Goal: Find specific page/section: Find specific page/section

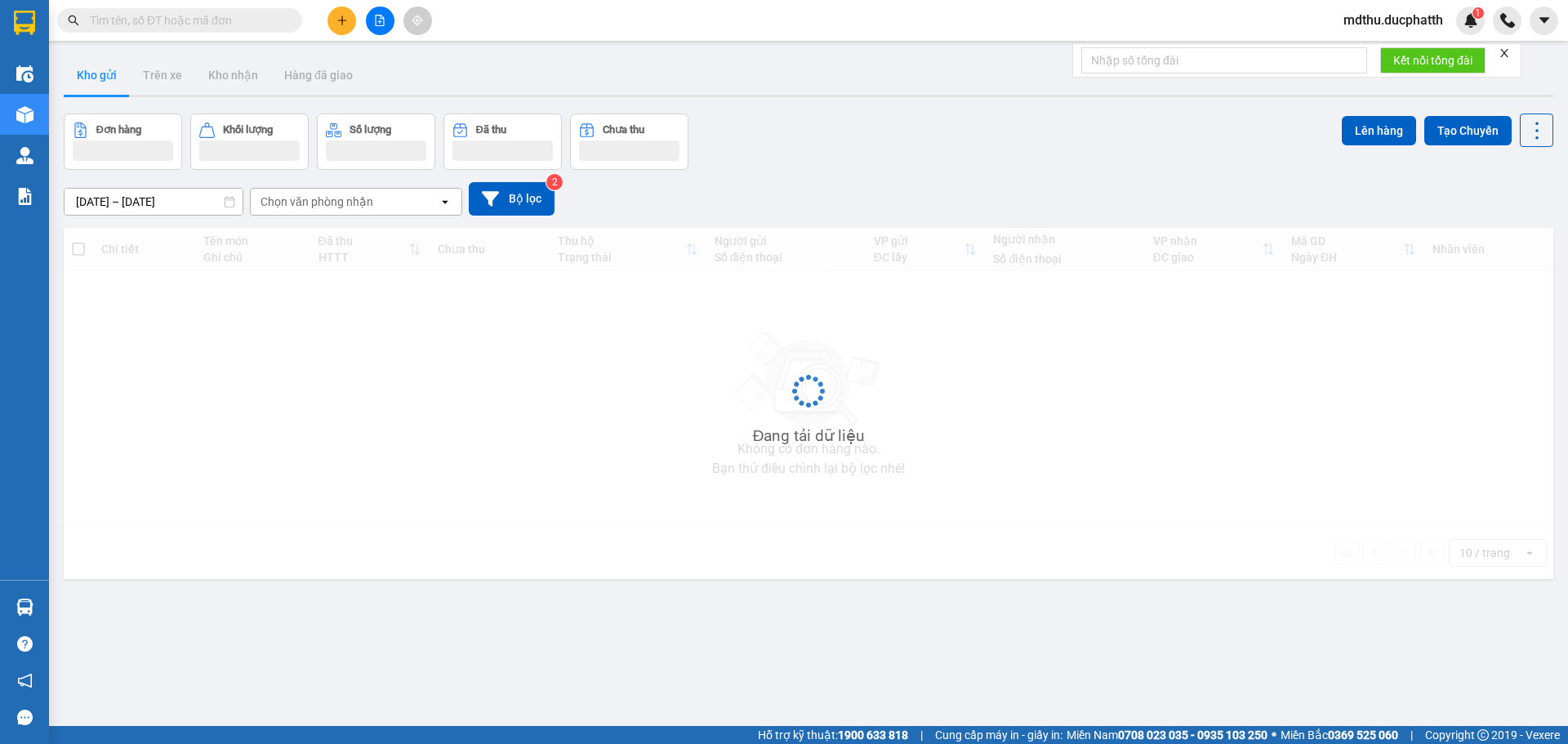
click at [1413, 21] on span "mdthu.ducphatth" at bounding box center [1393, 20] width 126 height 20
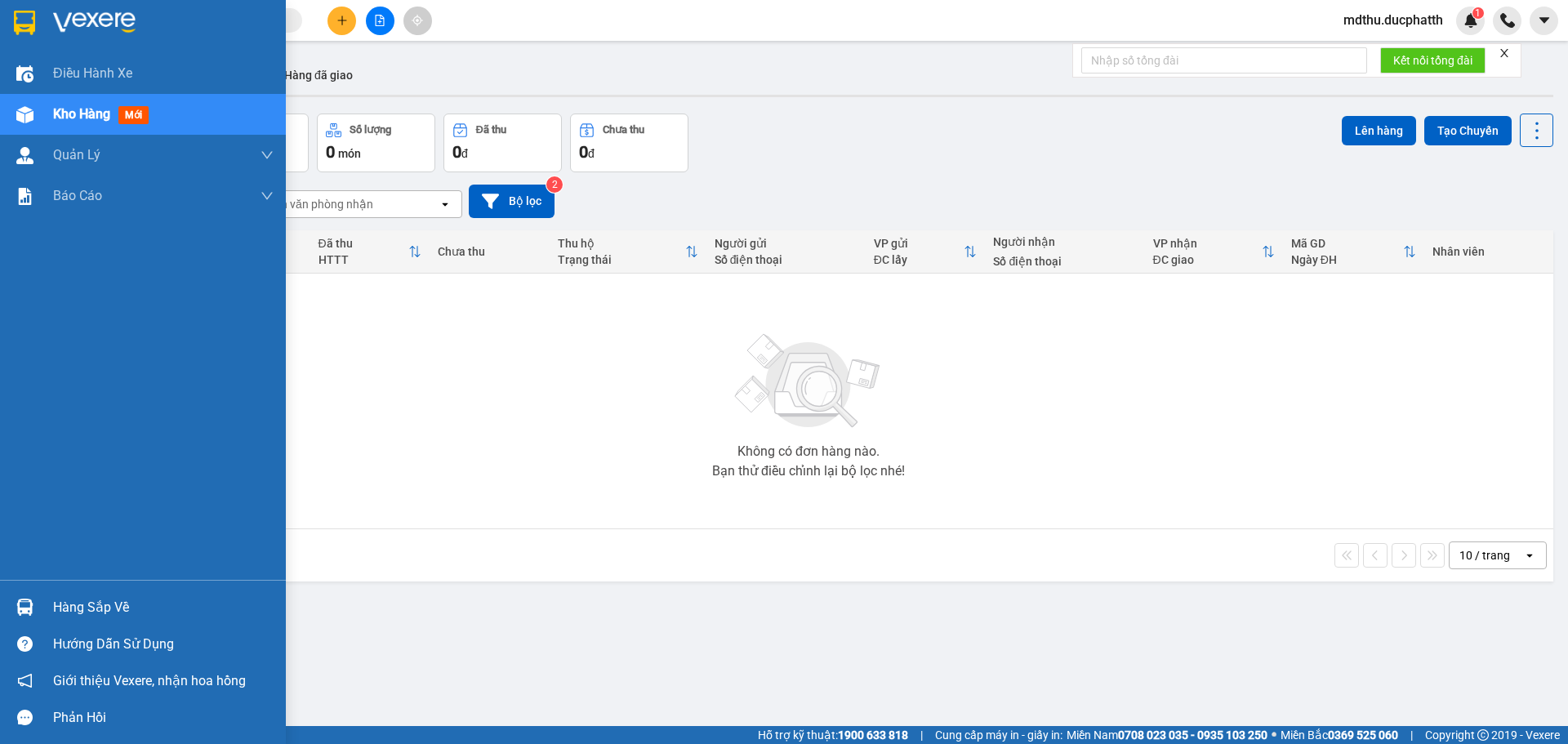
click at [82, 609] on div "Hàng sắp về" at bounding box center [163, 607] width 220 height 25
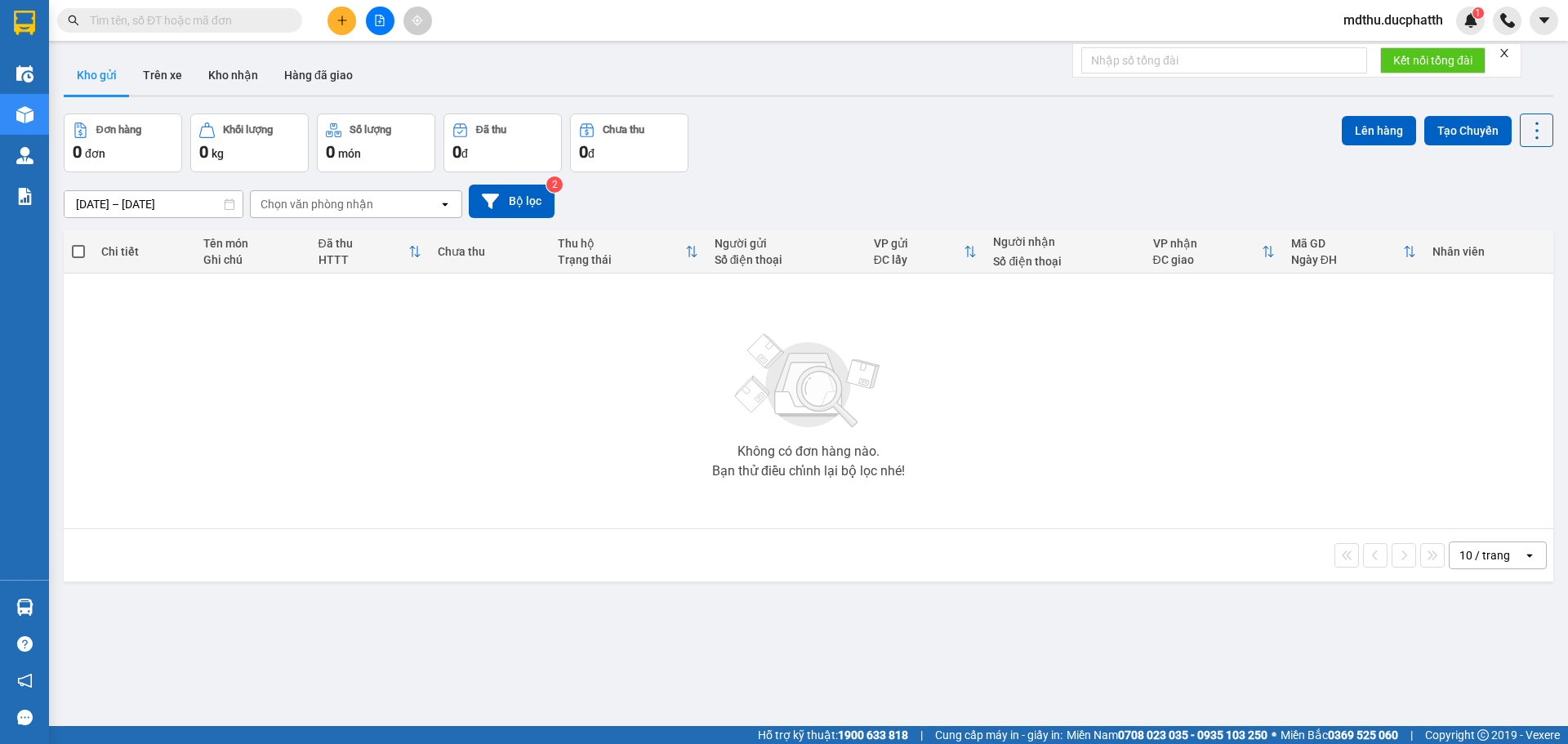
click at [450, 246] on section "Kết quả tìm kiếm ( 0 ) Bộ lọc No Data mdthu.ducphatth 1 Điều hành xe Kho hàng m…" at bounding box center [784, 372] width 1568 height 744
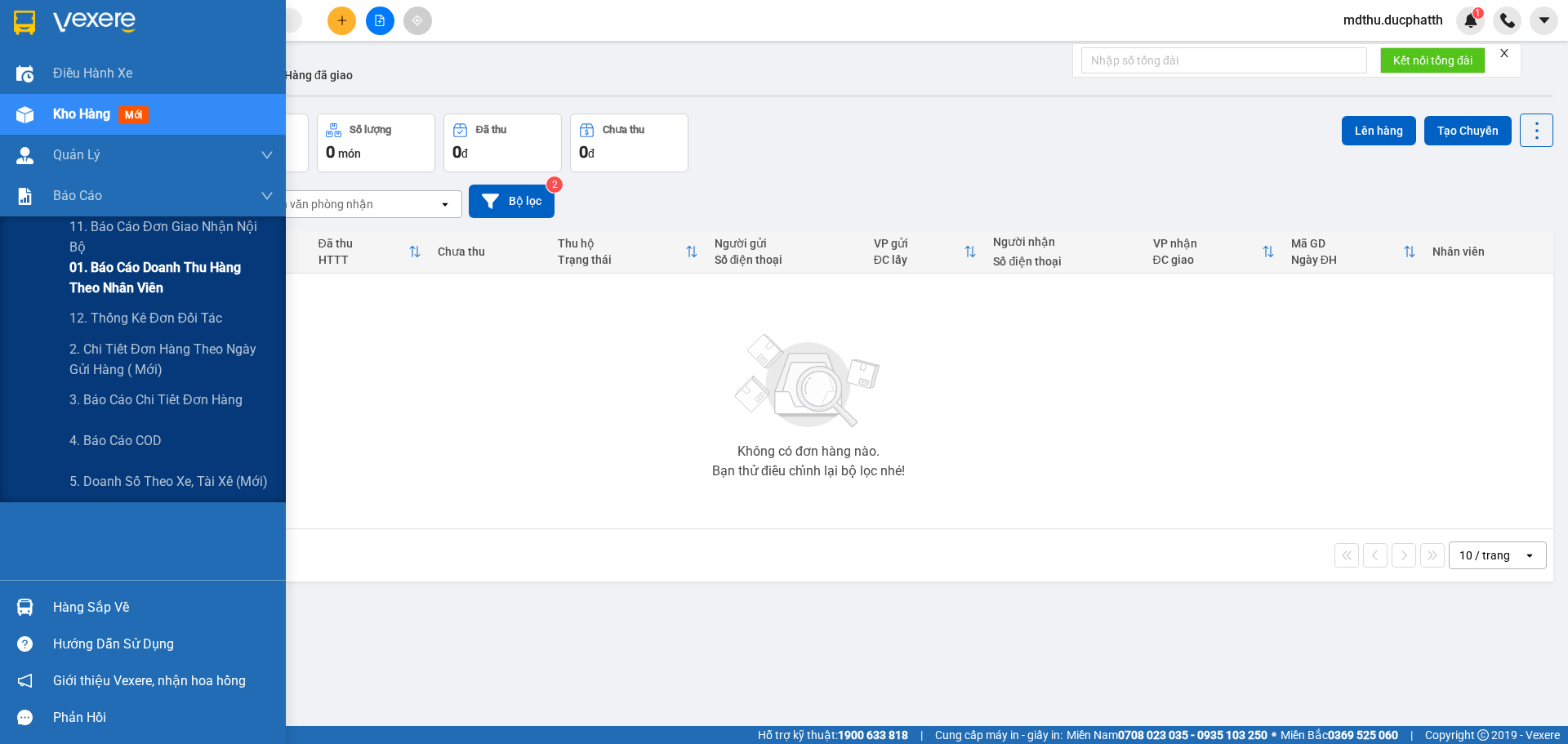
click at [115, 287] on span "01. Báo cáo doanh thu hàng theo nhân viên" at bounding box center [171, 277] width 204 height 41
